Goal: Transaction & Acquisition: Book appointment/travel/reservation

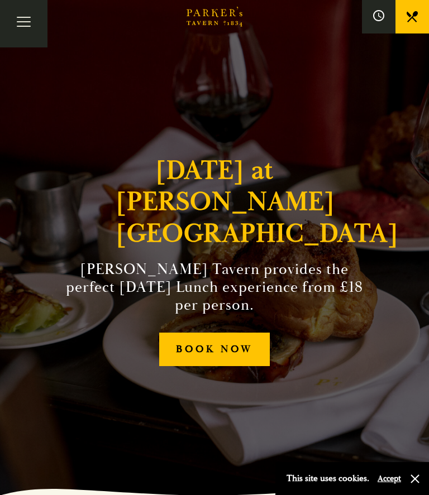
click at [238, 357] on link "BOOK NOW" at bounding box center [214, 350] width 111 height 34
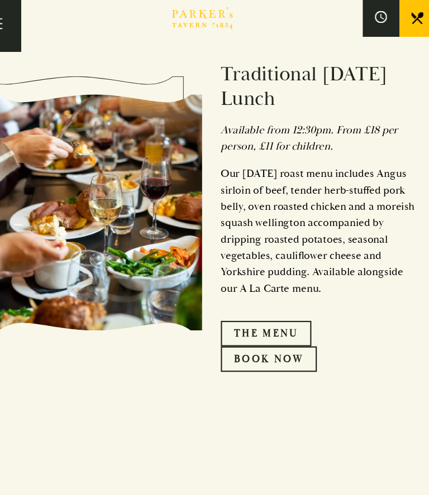
scroll to position [666, 0]
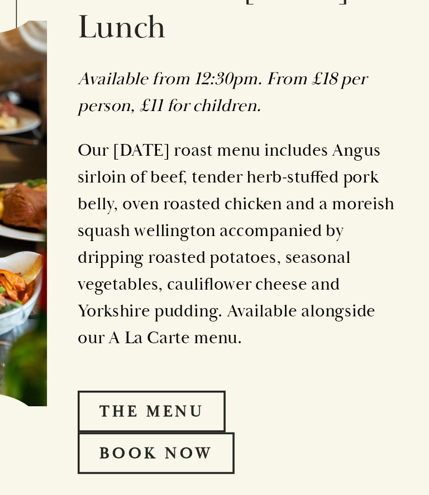
click at [231, 294] on link "The Menu" at bounding box center [272, 305] width 83 height 23
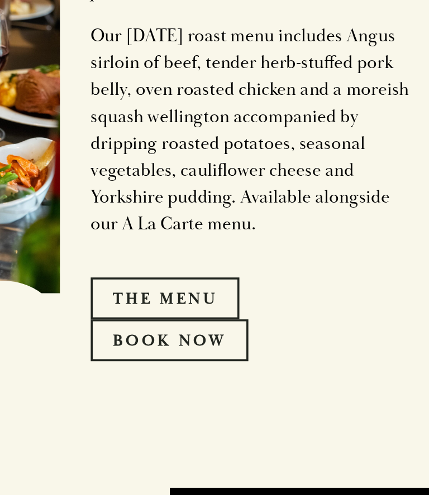
scroll to position [616, 0]
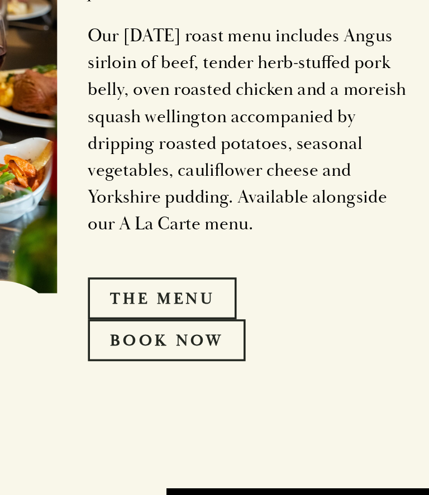
click at [231, 367] on link "Book Now" at bounding box center [275, 378] width 88 height 23
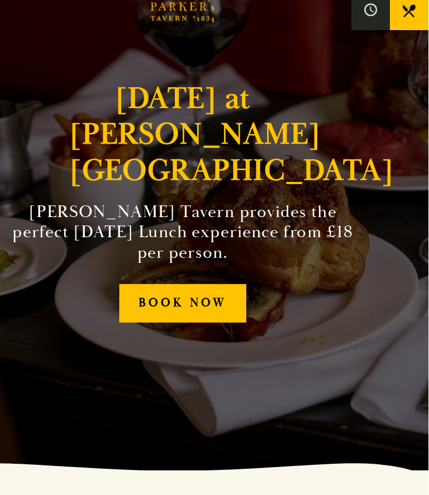
scroll to position [78, 1]
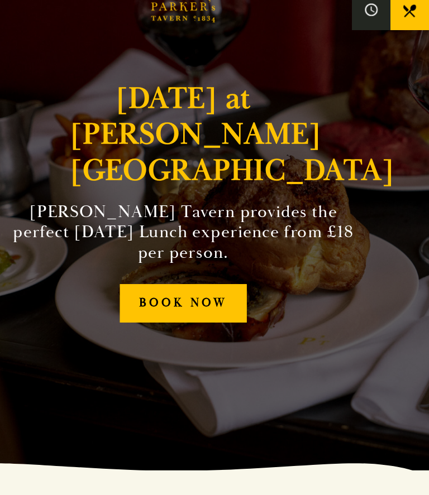
click at [159, 270] on link "BOOK NOW" at bounding box center [214, 272] width 111 height 34
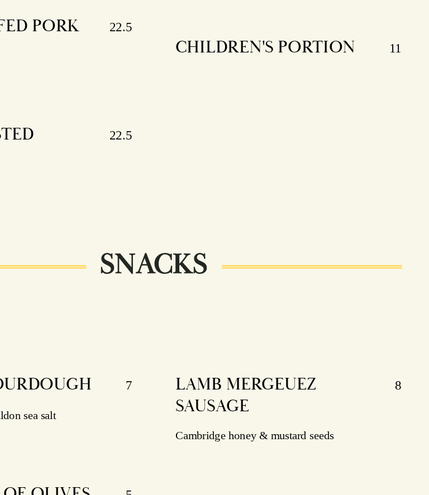
scroll to position [450, 0]
click at [332, 462] on div "This site uses cookies. Accept" at bounding box center [352, 478] width 154 height 33
click at [409, 474] on button "button" at bounding box center [414, 479] width 11 height 11
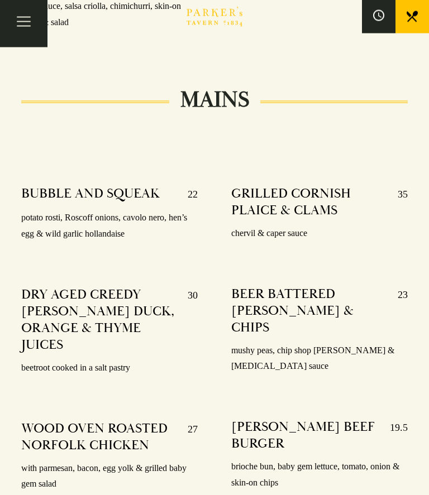
scroll to position [1946, 0]
